Goal: Task Accomplishment & Management: Complete application form

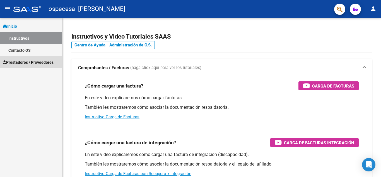
click at [48, 61] on span "Prestadores / Proveedores" at bounding box center [28, 62] width 51 height 6
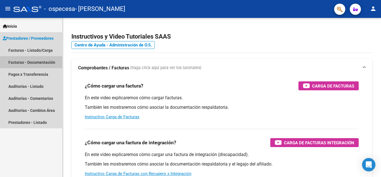
click at [48, 61] on link "Facturas - Documentación" at bounding box center [31, 62] width 62 height 12
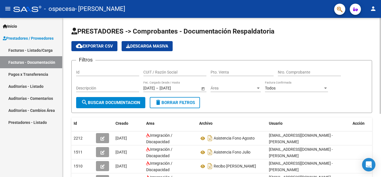
click at [90, 70] on input "Id" at bounding box center [107, 72] width 63 height 5
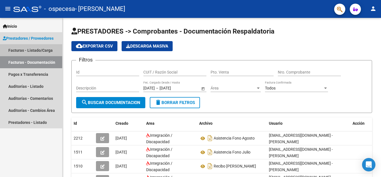
click at [47, 48] on link "Facturas - Listado/Carga" at bounding box center [31, 50] width 62 height 12
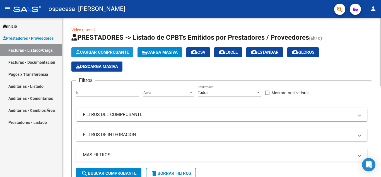
click at [99, 52] on span "Cargar Comprobante" at bounding box center [102, 52] width 53 height 5
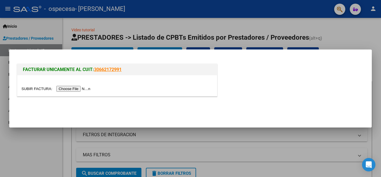
click at [84, 89] on input "file" at bounding box center [57, 89] width 71 height 6
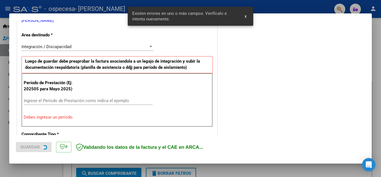
scroll to position [127, 0]
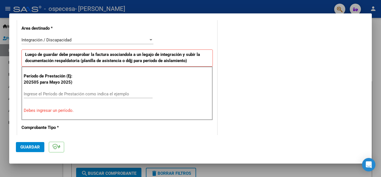
click at [86, 95] on input "Ingrese el Período de Prestación como indica el ejemplo" at bounding box center [88, 93] width 129 height 5
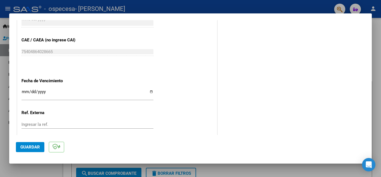
scroll to position [344, 0]
type input "202509"
click at [150, 92] on input "Ingresar la fecha" at bounding box center [88, 93] width 132 height 9
type input "[DATE]"
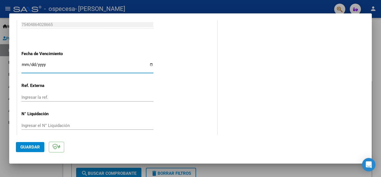
scroll to position [377, 0]
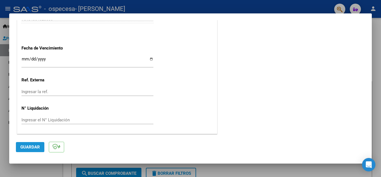
click at [33, 149] on span "Guardar" at bounding box center [30, 146] width 20 height 5
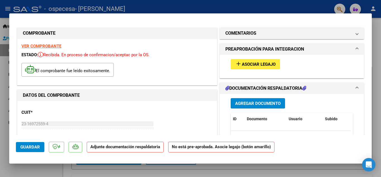
click at [249, 64] on span "Asociar Legajo" at bounding box center [259, 64] width 34 height 5
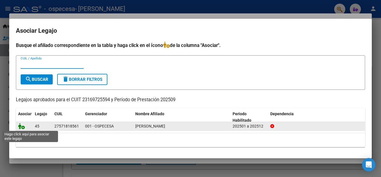
click at [22, 125] on icon at bounding box center [21, 126] width 7 height 6
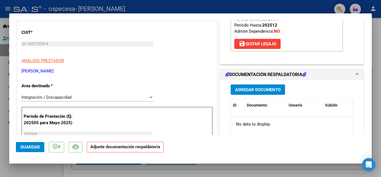
scroll to position [80, 0]
click at [256, 92] on span "Agregar Documento" at bounding box center [258, 89] width 46 height 5
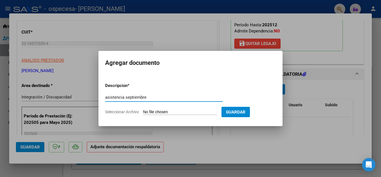
type input "asistencia septiembre"
click at [187, 113] on input "Seleccionar Archivo" at bounding box center [180, 111] width 74 height 5
type input "C:\fakepath\Asistencia fono septiembre [PERSON_NAME] (1).pdf"
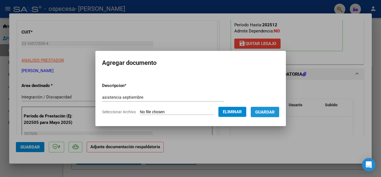
click at [275, 113] on span "Guardar" at bounding box center [266, 111] width 20 height 5
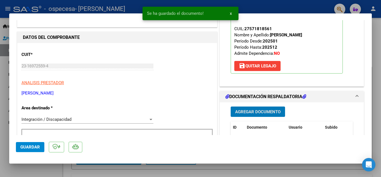
scroll to position [0, 0]
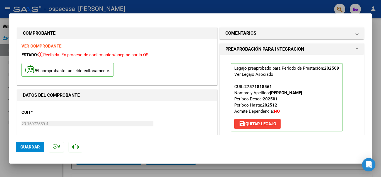
click at [30, 148] on span "Guardar" at bounding box center [30, 146] width 20 height 5
click at [106, 173] on div at bounding box center [190, 88] width 381 height 177
type input "$ 0,00"
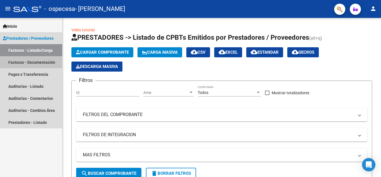
click at [43, 60] on link "Facturas - Documentación" at bounding box center [31, 62] width 62 height 12
